Goal: Find specific page/section: Find specific page/section

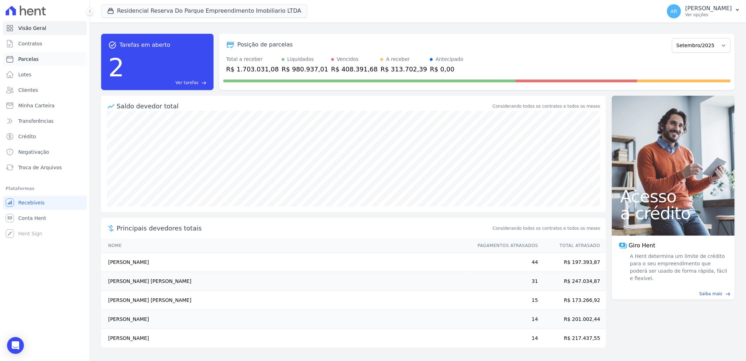
click at [38, 58] on link "Parcelas" at bounding box center [45, 59] width 84 height 14
select select
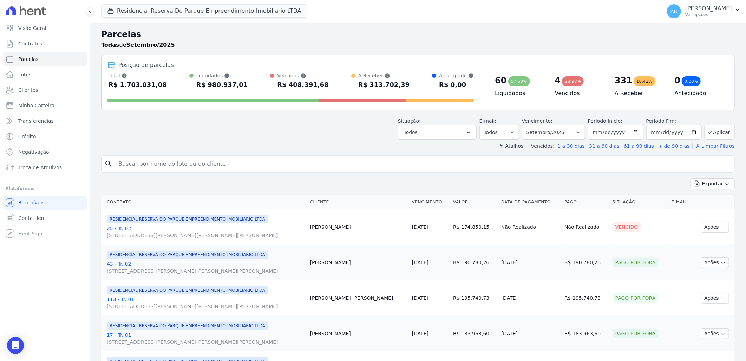
click at [187, 166] on input "search" at bounding box center [423, 164] width 618 height 14
type input "[PERSON_NAME]"
select select
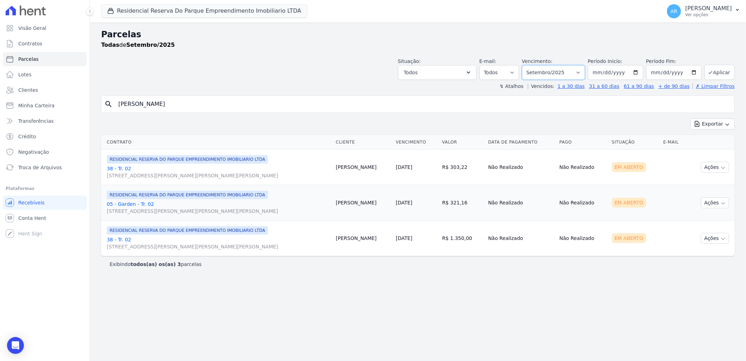
click at [557, 76] on select "Filtrar por período ──────── Todos os meses Dezembro/2023 Janeiro/2024 Fevereir…" at bounding box center [553, 72] width 63 height 15
select select "all"
click at [532, 65] on select "Filtrar por período ──────── Todos os meses Dezembro/2023 Janeiro/2024 Fevereir…" at bounding box center [553, 72] width 63 height 15
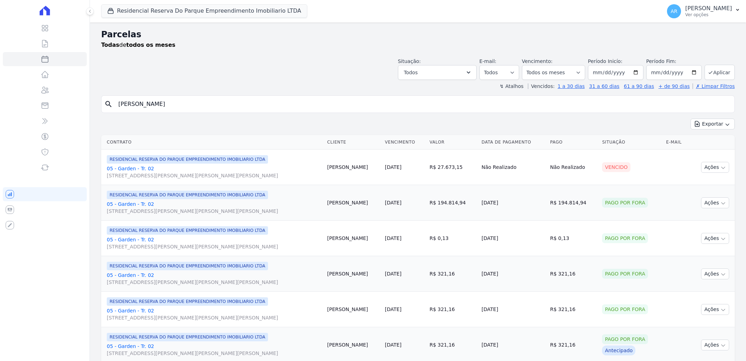
select select
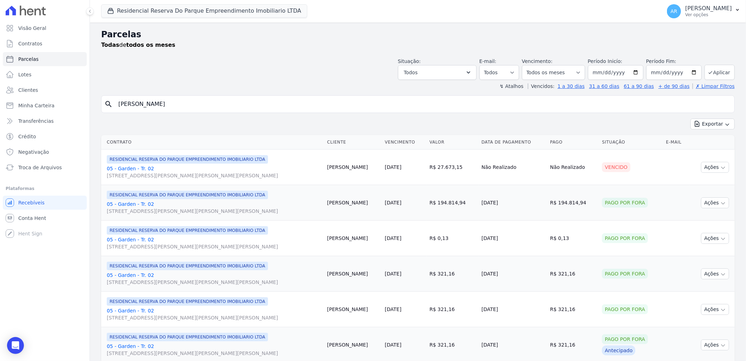
click at [159, 107] on input "[PERSON_NAME]" at bounding box center [423, 104] width 618 height 14
select select
click at [162, 106] on input "[PERSON_NAME]" at bounding box center [423, 104] width 618 height 14
type input "[PERSON_NAME] da con"
select select
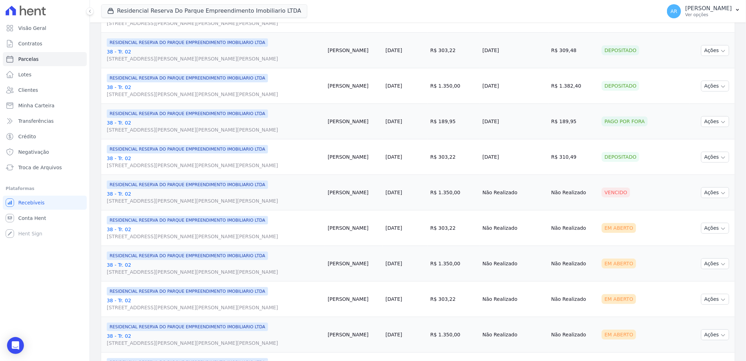
scroll to position [546, 0]
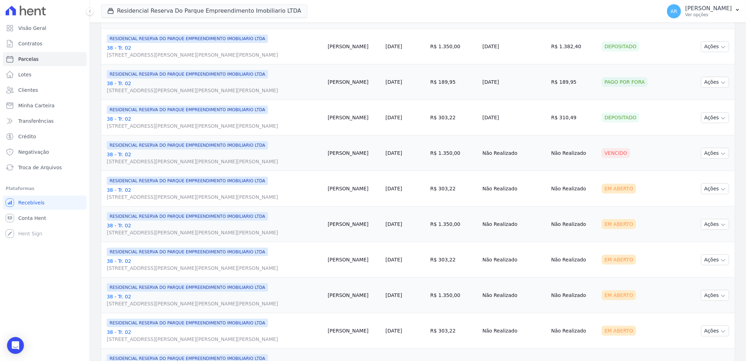
click at [123, 153] on link "38 - Tr. 02 [STREET_ADDRESS][PERSON_NAME][PERSON_NAME][PERSON_NAME]" at bounding box center [214, 158] width 215 height 14
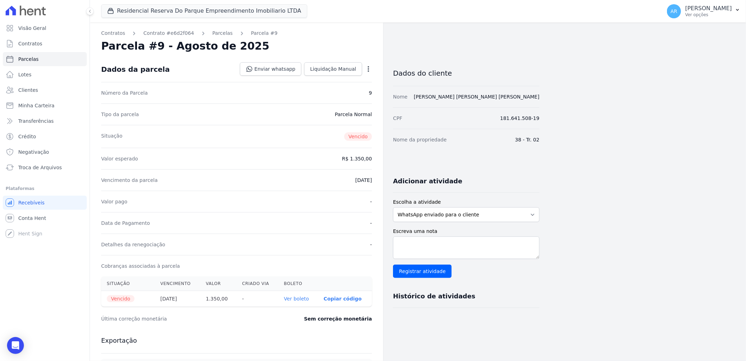
select select
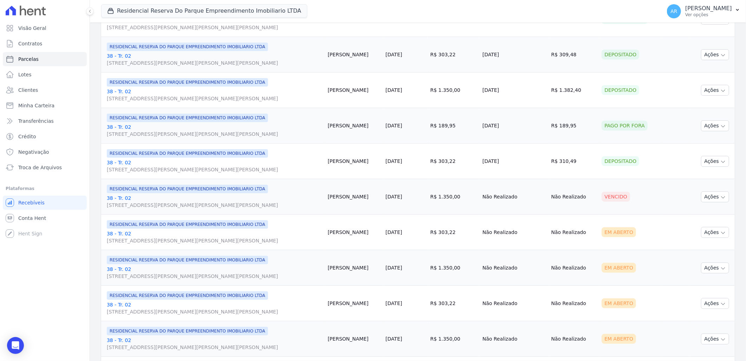
scroll to position [507, 0]
